Goal: Use online tool/utility: Utilize a website feature to perform a specific function

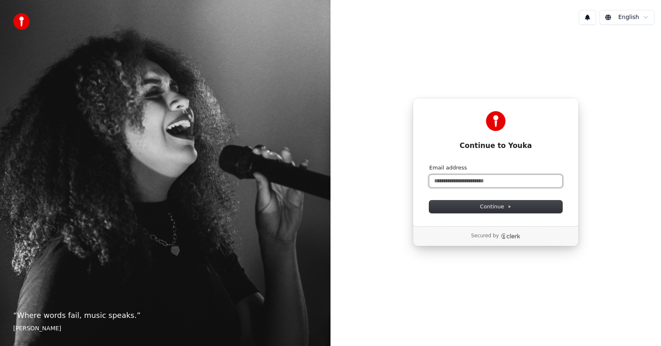
click at [466, 183] on input "Email address" at bounding box center [495, 181] width 133 height 12
click at [501, 208] on span "Continue" at bounding box center [495, 206] width 31 height 7
type input "**********"
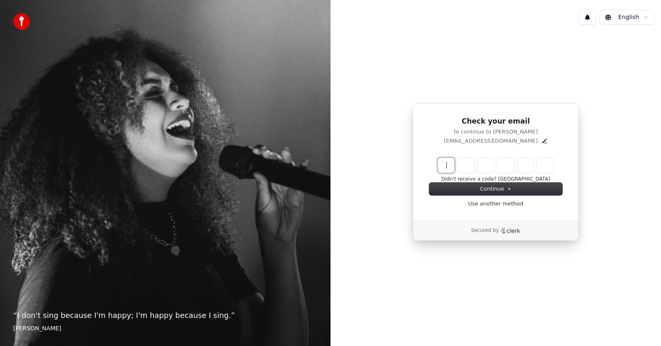
click at [451, 166] on input "Enter verification code" at bounding box center [504, 165] width 132 height 15
type input "******"
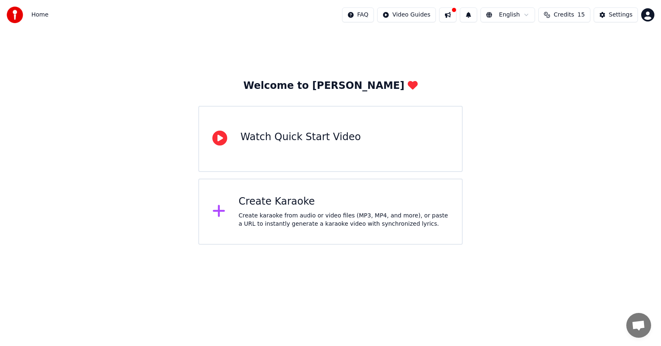
click at [269, 213] on div "Create karaoke from audio or video files (MP3, MP4, and more), or paste a URL t…" at bounding box center [344, 219] width 210 height 17
click at [218, 211] on icon at bounding box center [219, 211] width 12 height 12
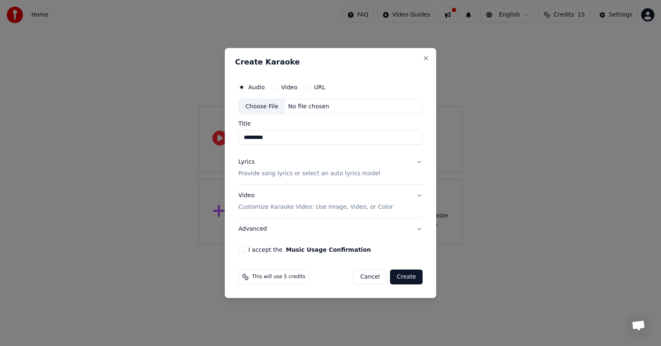
click at [408, 276] on button "Create" at bounding box center [406, 276] width 33 height 15
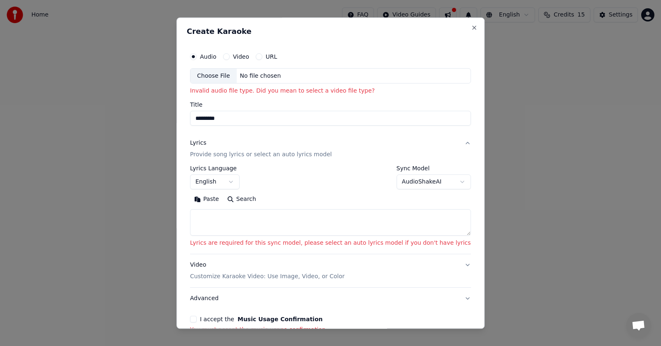
click at [230, 78] on div "Choose File" at bounding box center [213, 76] width 46 height 15
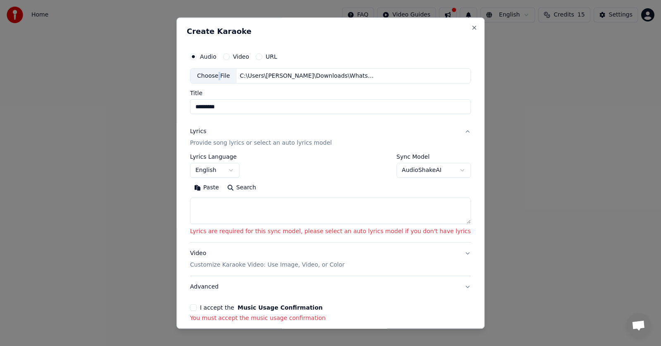
type input "**********"
click at [240, 171] on button "English" at bounding box center [215, 170] width 50 height 15
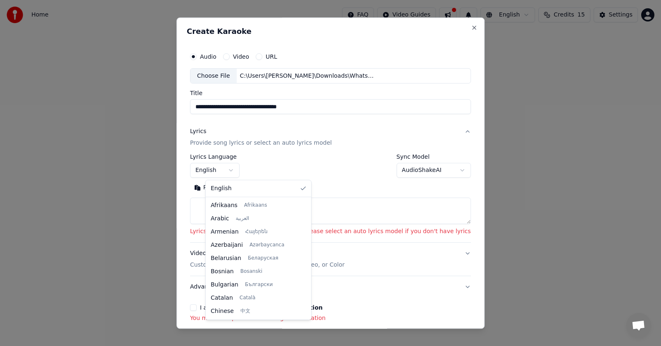
click at [248, 168] on body "**********" at bounding box center [330, 122] width 661 height 244
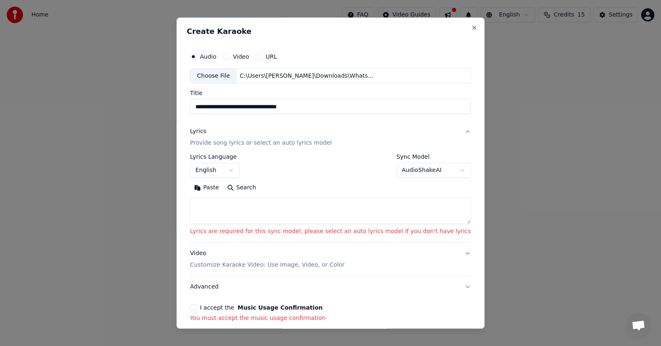
click at [248, 168] on body "**********" at bounding box center [330, 122] width 661 height 244
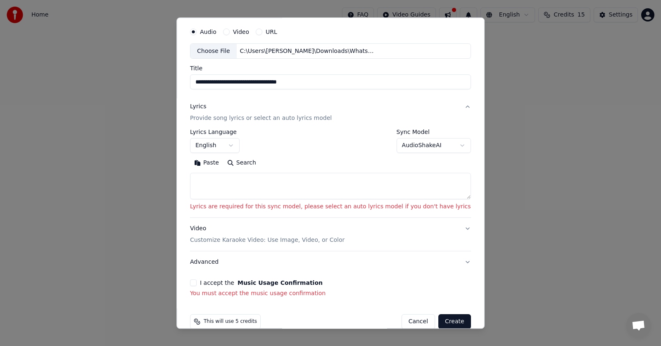
scroll to position [39, 0]
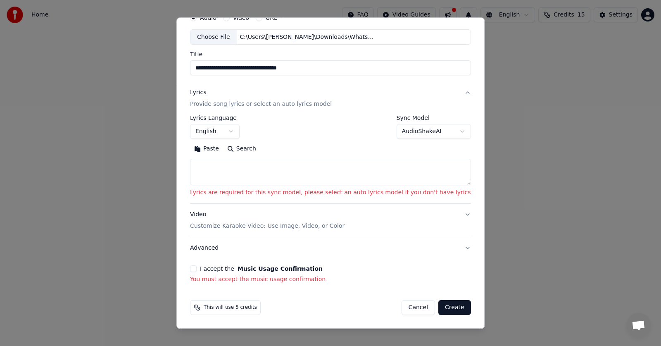
click at [197, 268] on button "I accept the Music Usage Confirmation" at bounding box center [193, 269] width 7 height 7
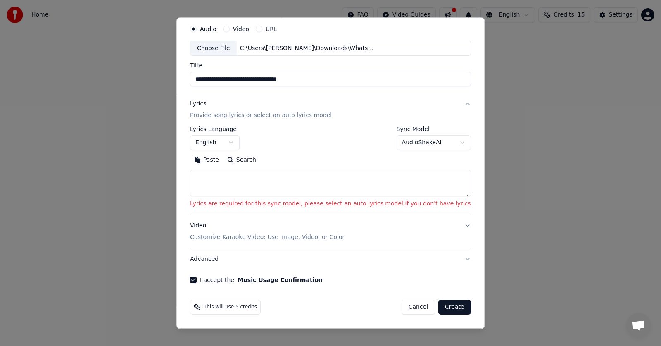
scroll to position [28, 0]
click at [438, 307] on button "Create" at bounding box center [454, 307] width 33 height 15
click at [438, 306] on button "Create" at bounding box center [454, 307] width 33 height 15
click at [438, 305] on button "Create" at bounding box center [454, 307] width 33 height 15
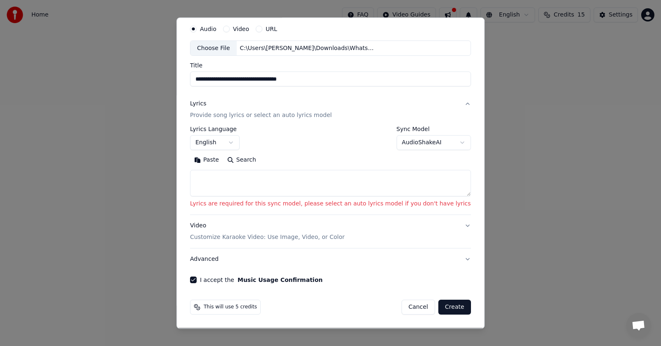
click at [438, 305] on button "Create" at bounding box center [454, 307] width 33 height 15
click at [227, 170] on textarea at bounding box center [330, 183] width 281 height 26
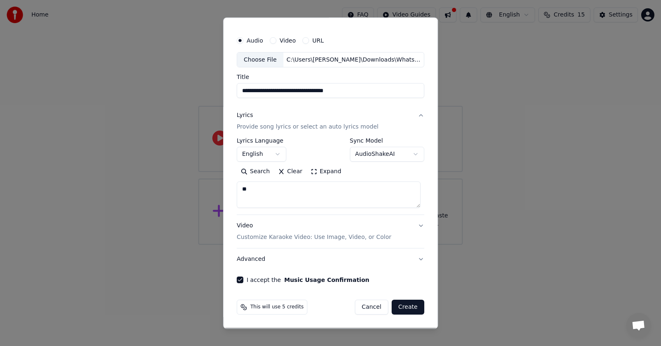
scroll to position [16, 0]
type textarea "*********"
click at [400, 307] on button "Create" at bounding box center [407, 307] width 33 height 15
click at [406, 306] on div "Cancel Create" at bounding box center [384, 307] width 79 height 15
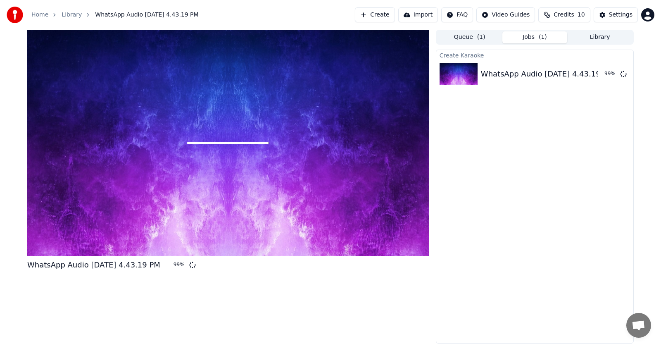
drag, startPoint x: 589, startPoint y: 123, endPoint x: 389, endPoint y: 345, distance: 298.6
click at [589, 123] on div "Create Karaoke WhatsApp Audio 2025-09-09 at 4.43.19 PM 99 %" at bounding box center [535, 197] width 198 height 294
click at [575, 203] on div "Create Karaoke WhatsApp Audio 2025-09-09 at 4.43.19 PM 99 %" at bounding box center [535, 197] width 198 height 294
click at [524, 74] on div "WhatsApp Audio 2025-09-09 at 4.43.19 PM" at bounding box center [547, 74] width 133 height 12
click at [524, 72] on div "WhatsApp Audio 2025-09-09 at 4.43.19 PM" at bounding box center [547, 74] width 133 height 12
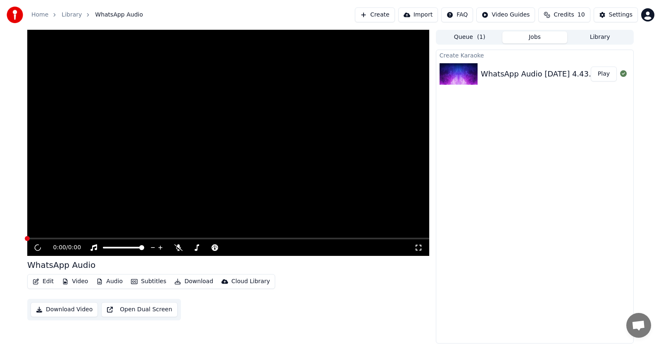
click at [605, 76] on button "Play" at bounding box center [603, 73] width 26 height 15
click at [605, 75] on button "Play" at bounding box center [603, 73] width 26 height 15
click at [605, 74] on button "Play" at bounding box center [603, 73] width 26 height 15
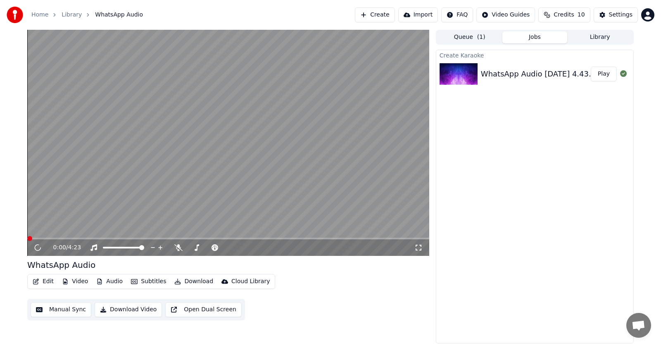
click at [605, 75] on button "Play" at bounding box center [603, 73] width 26 height 15
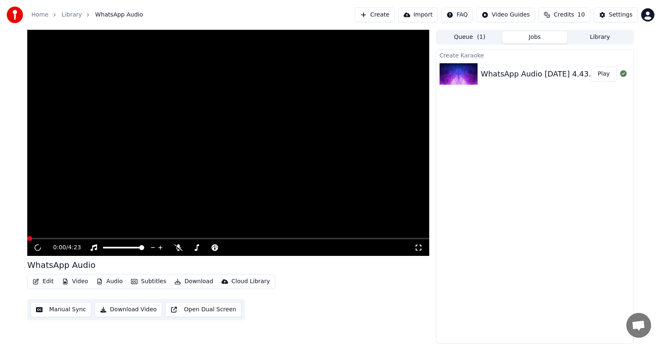
click at [605, 75] on button "Play" at bounding box center [603, 73] width 26 height 15
click at [38, 238] on span at bounding box center [228, 238] width 402 height 2
click at [32, 238] on span at bounding box center [29, 238] width 5 height 5
click at [251, 130] on video at bounding box center [228, 143] width 402 height 226
click at [179, 249] on icon at bounding box center [178, 247] width 8 height 7
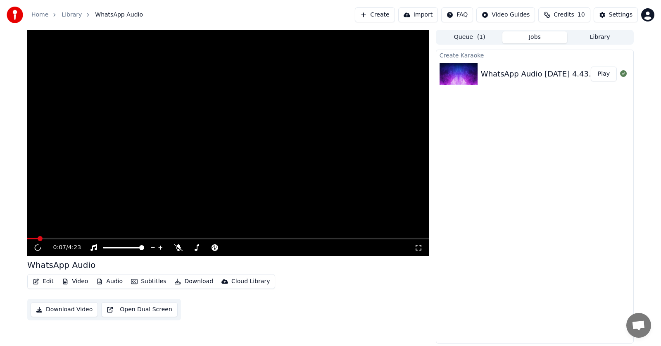
click at [179, 249] on icon at bounding box center [178, 247] width 8 height 7
click at [175, 248] on icon at bounding box center [178, 247] width 8 height 7
click at [178, 248] on icon at bounding box center [178, 247] width 8 height 7
click at [178, 247] on icon at bounding box center [178, 247] width 8 height 7
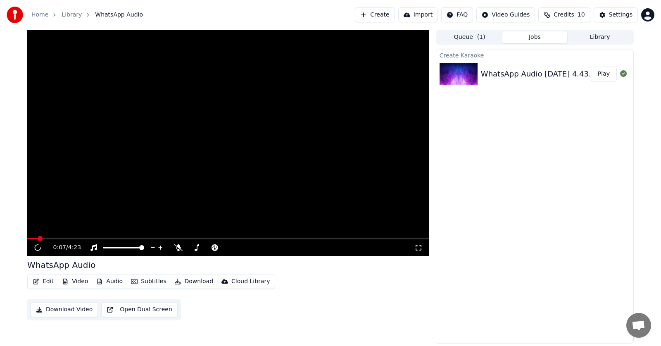
click at [178, 247] on icon at bounding box center [178, 247] width 8 height 7
click at [178, 247] on icon at bounding box center [178, 247] width 5 height 7
click at [178, 247] on icon at bounding box center [178, 247] width 8 height 7
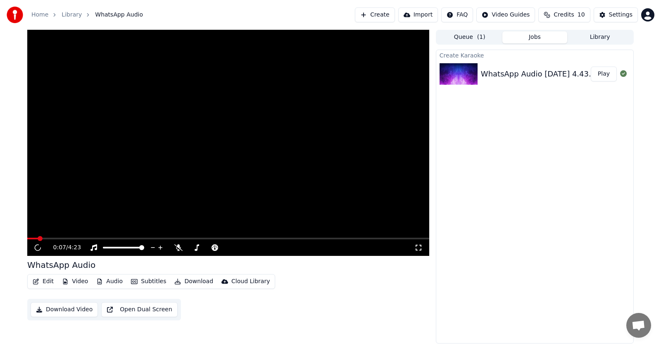
click at [178, 247] on icon at bounding box center [178, 247] width 8 height 7
click at [178, 242] on div "0:07 / 4:23" at bounding box center [228, 247] width 402 height 17
click at [178, 243] on div "0:07 / 4:23" at bounding box center [228, 247] width 402 height 17
click at [179, 247] on icon at bounding box center [178, 247] width 8 height 7
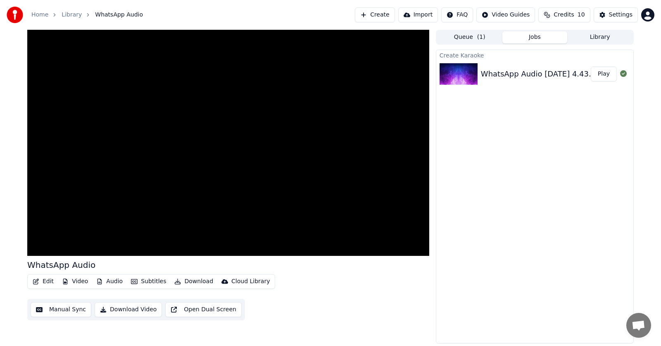
click at [626, 335] on div "Create Karaoke WhatsApp Audio 2025-09-09 at 4.43.19 PM Play" at bounding box center [535, 197] width 198 height 294
